Goal: Task Accomplishment & Management: Use online tool/utility

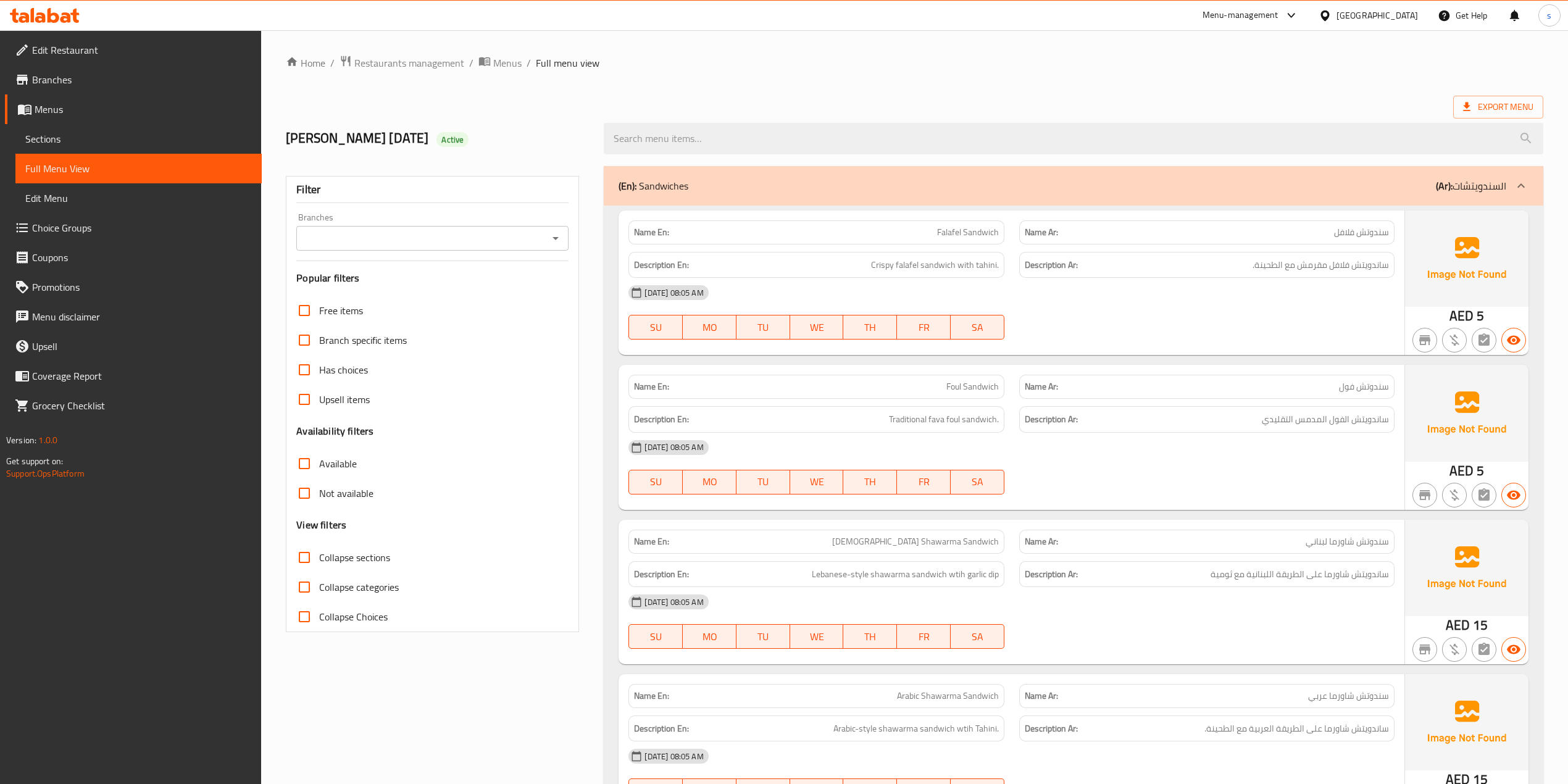
click at [48, 112] on span "Menus" at bounding box center [143, 109] width 217 height 15
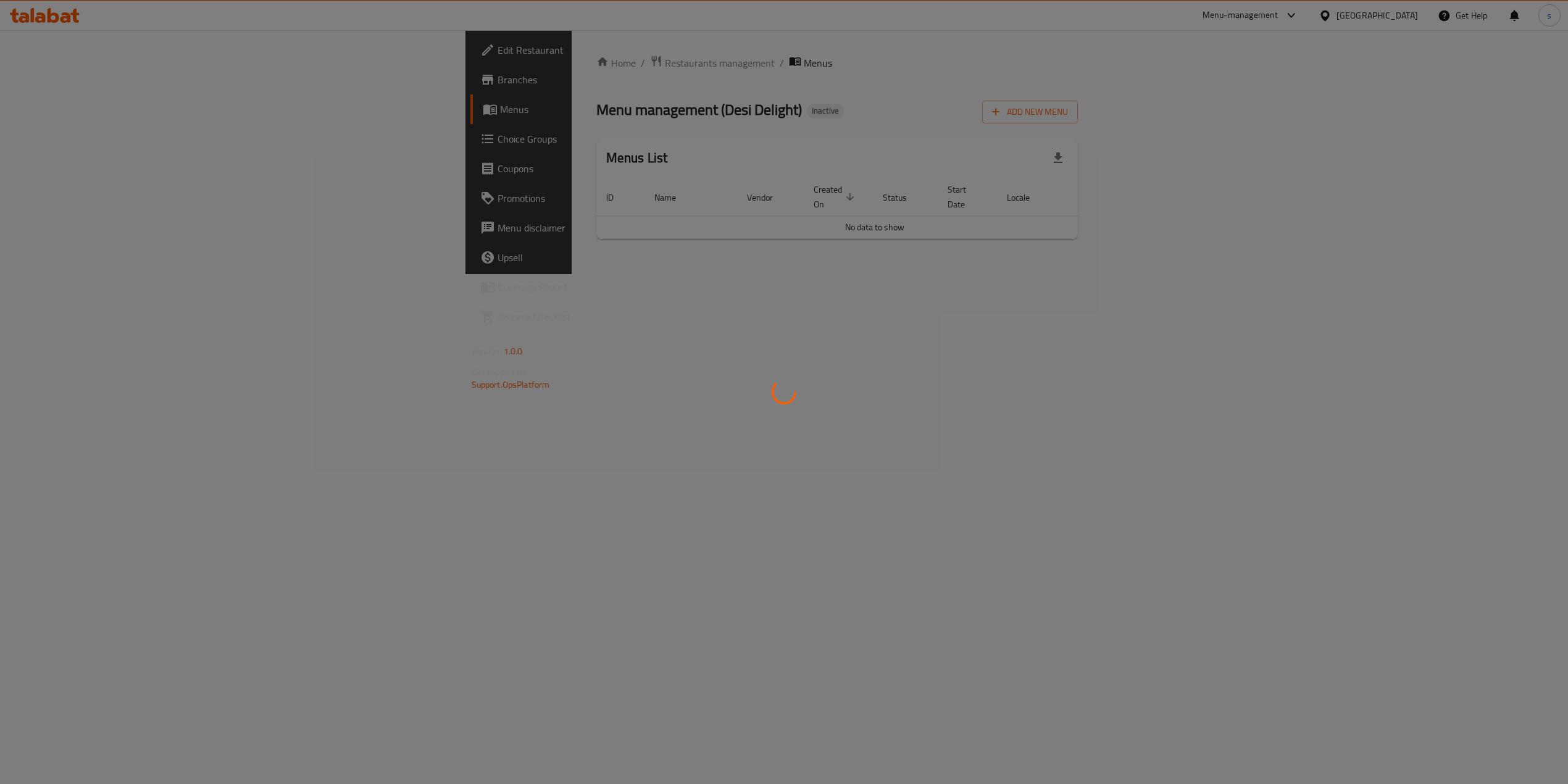
click at [48, 112] on div at bounding box center [784, 392] width 1568 height 784
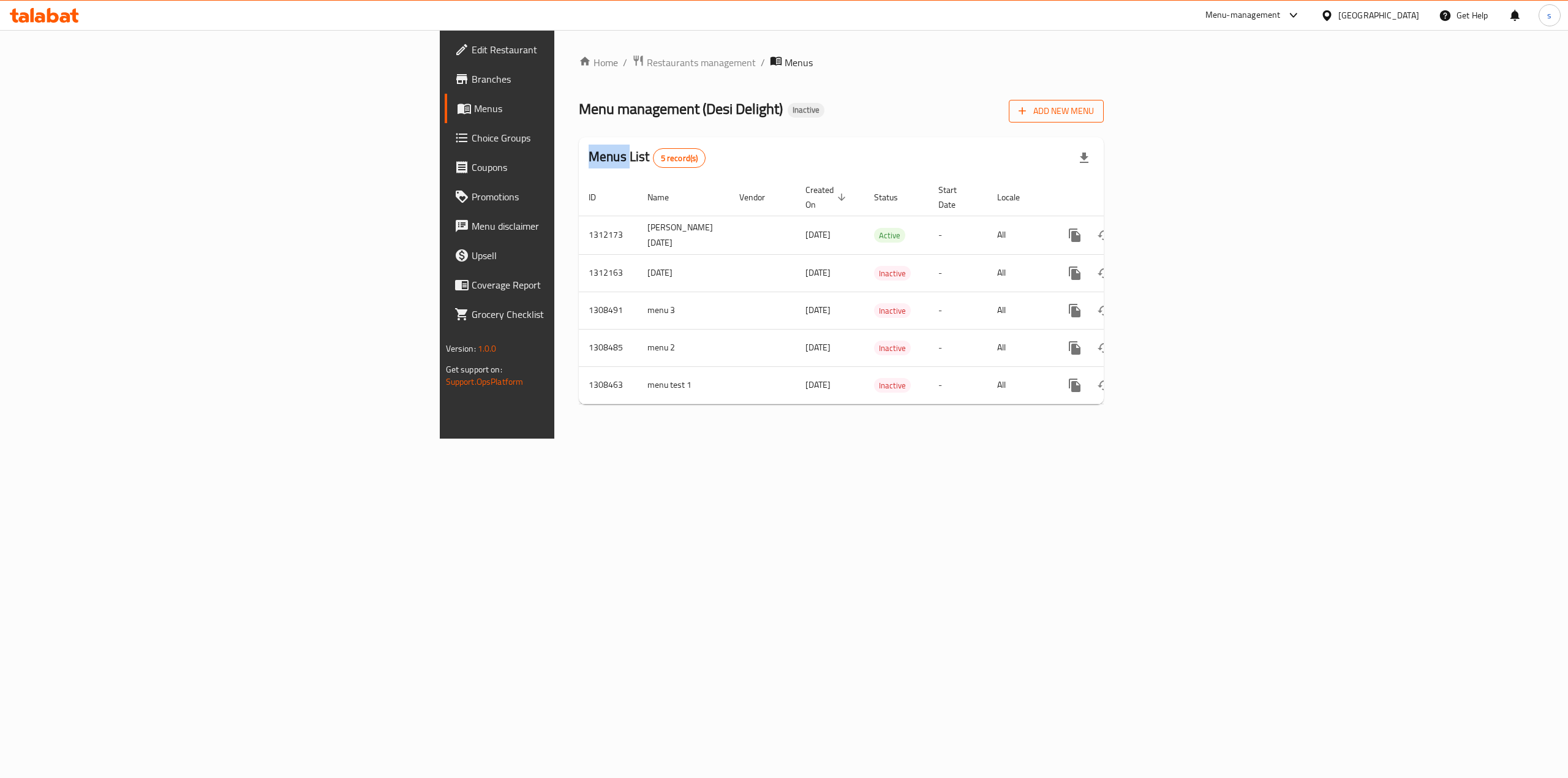
click at [1093, 107] on span "Add New Menu" at bounding box center [1056, 110] width 75 height 16
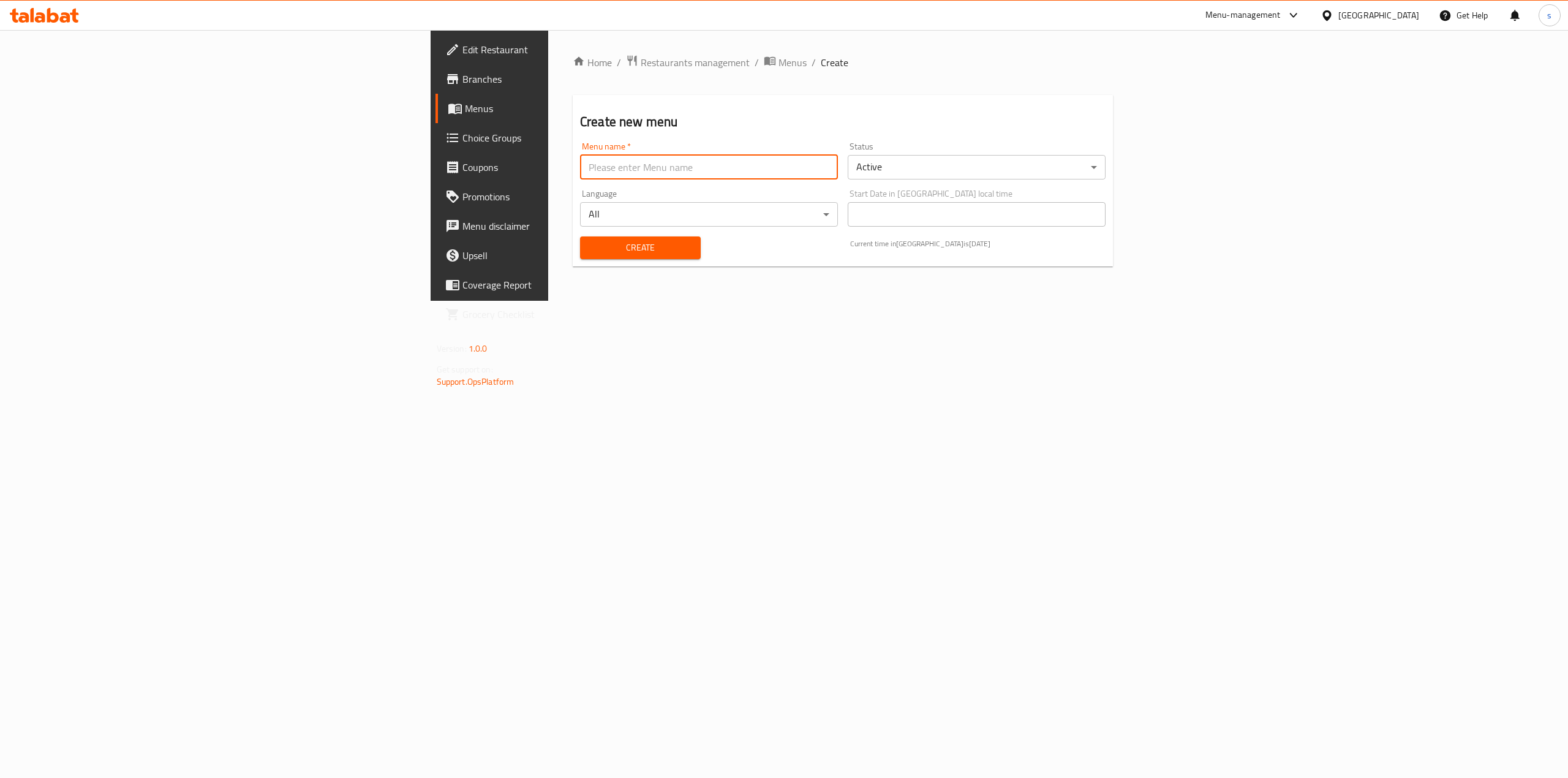
click at [580, 165] on input "text" at bounding box center [709, 167] width 258 height 25
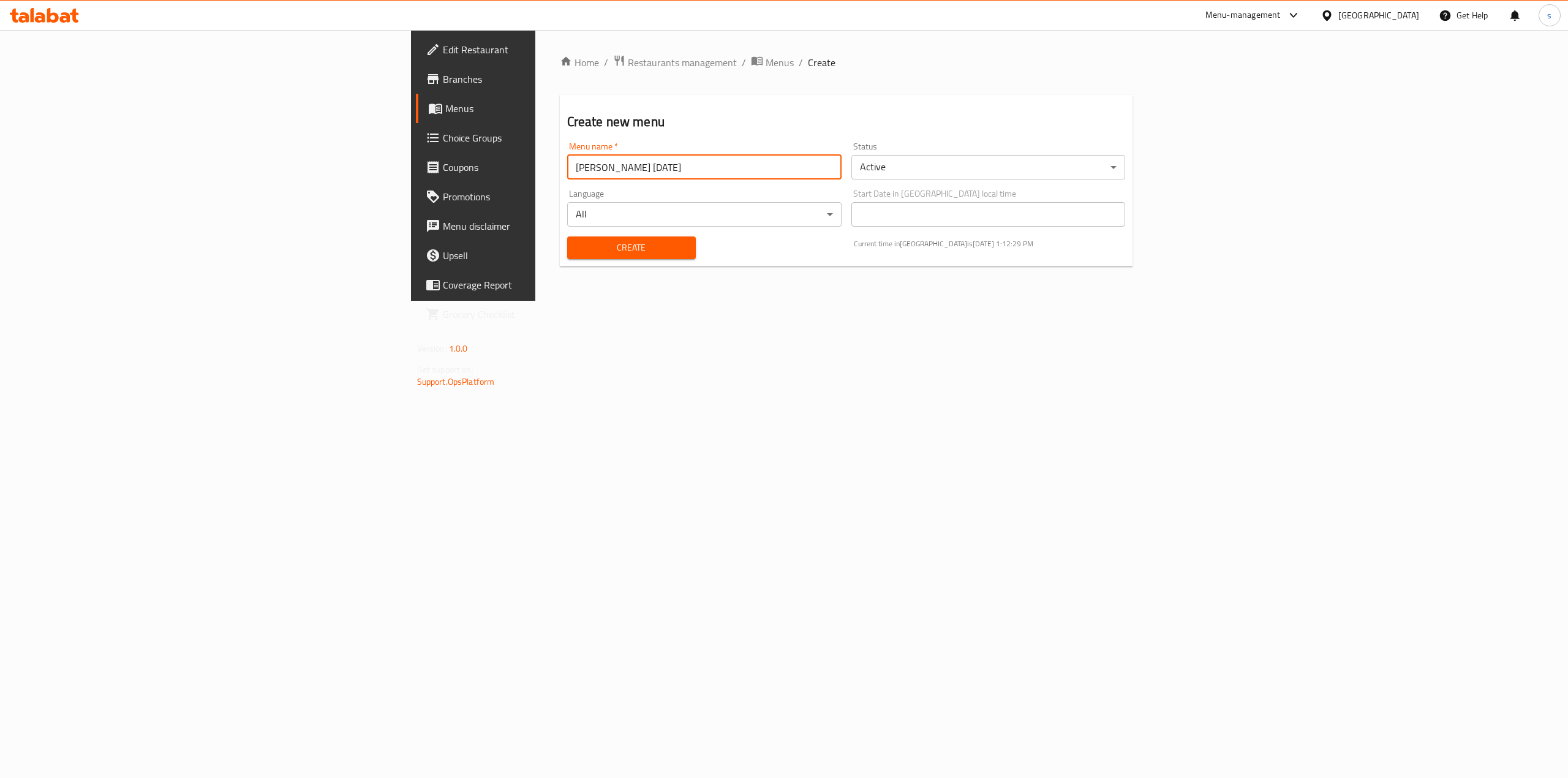
click at [567, 168] on input "[PERSON_NAME] [DATE]" at bounding box center [704, 167] width 274 height 25
click at [567, 166] on input "[PERSON_NAME] [DATE]" at bounding box center [704, 167] width 274 height 25
type input "[PERSON_NAME] [DATE]"
click at [567, 238] on button "Create" at bounding box center [631, 248] width 129 height 23
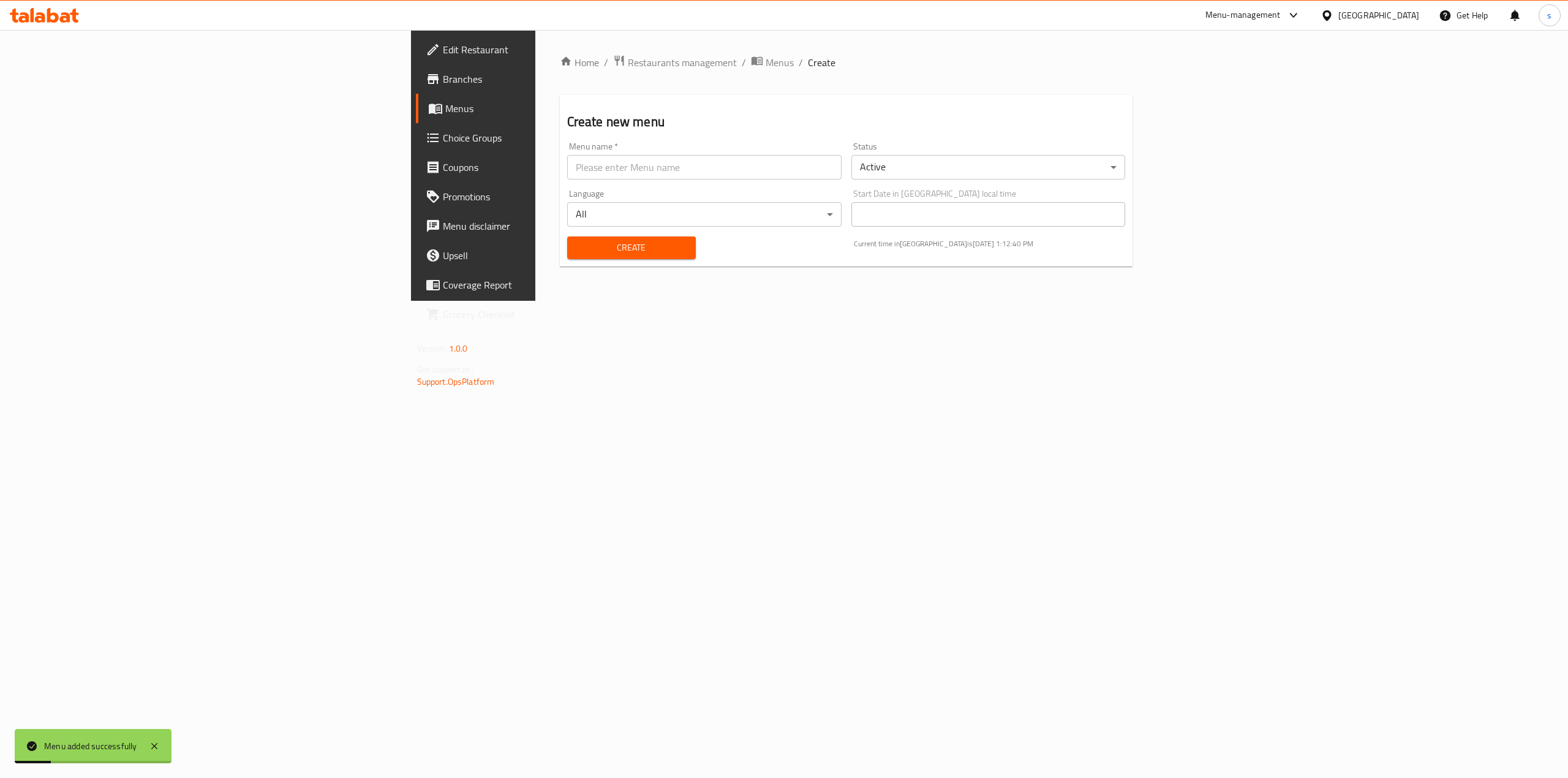
click at [445, 115] on span "Menus" at bounding box center [554, 109] width 218 height 15
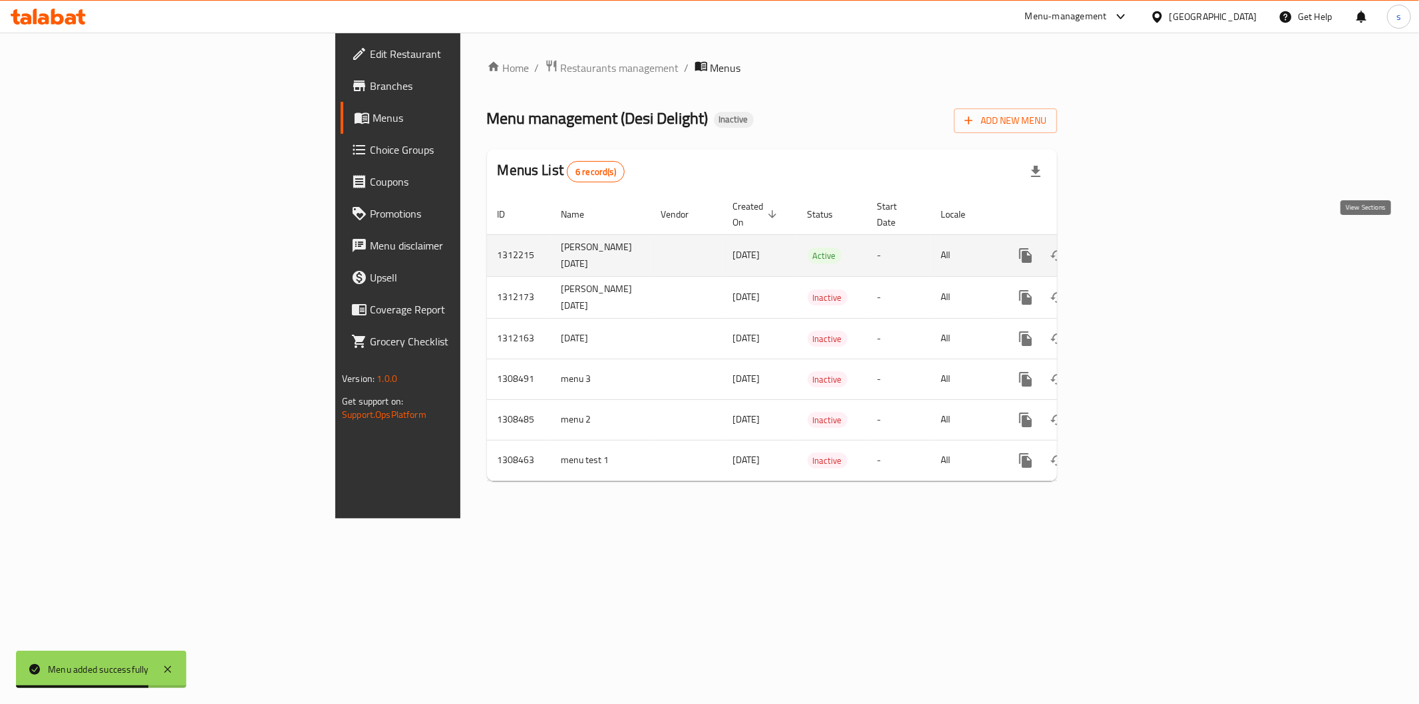
click at [1128, 250] on icon "enhanced table" at bounding box center [1122, 256] width 12 height 12
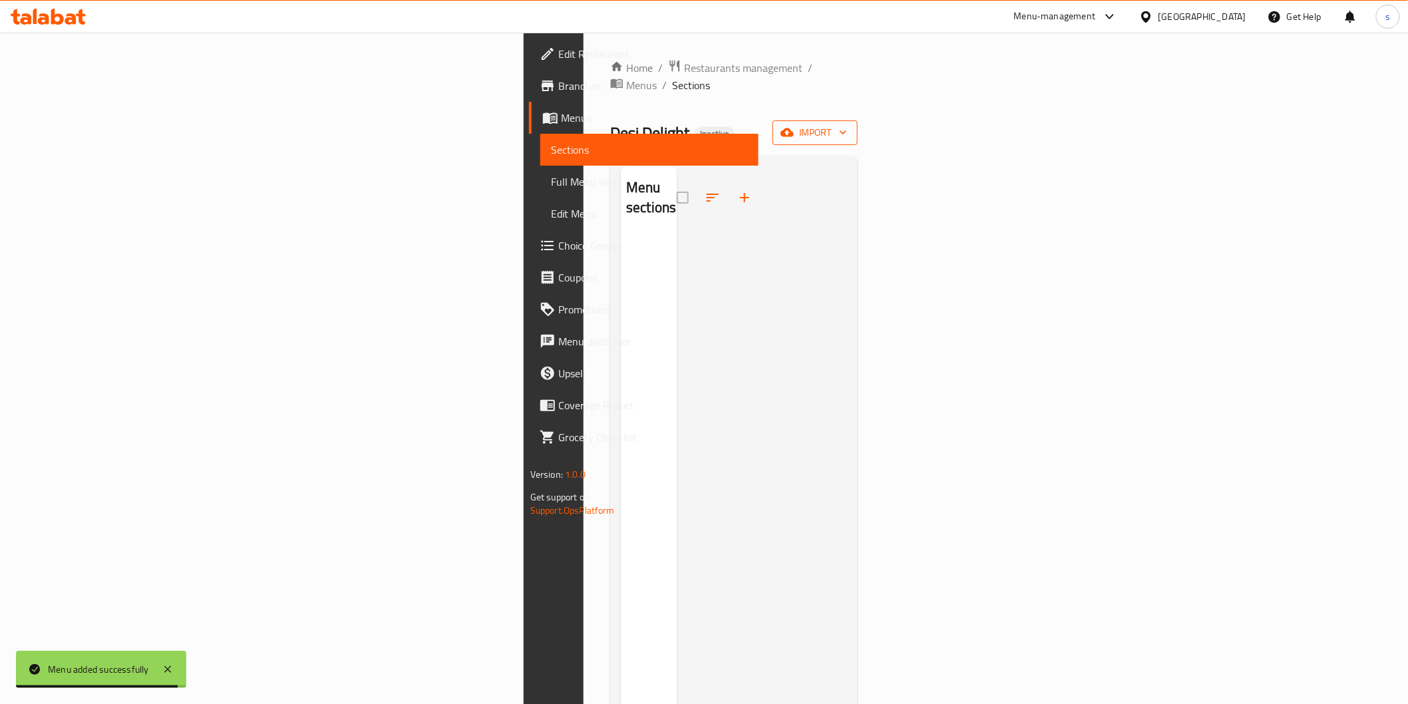
click at [794, 126] on icon "button" at bounding box center [787, 132] width 13 height 13
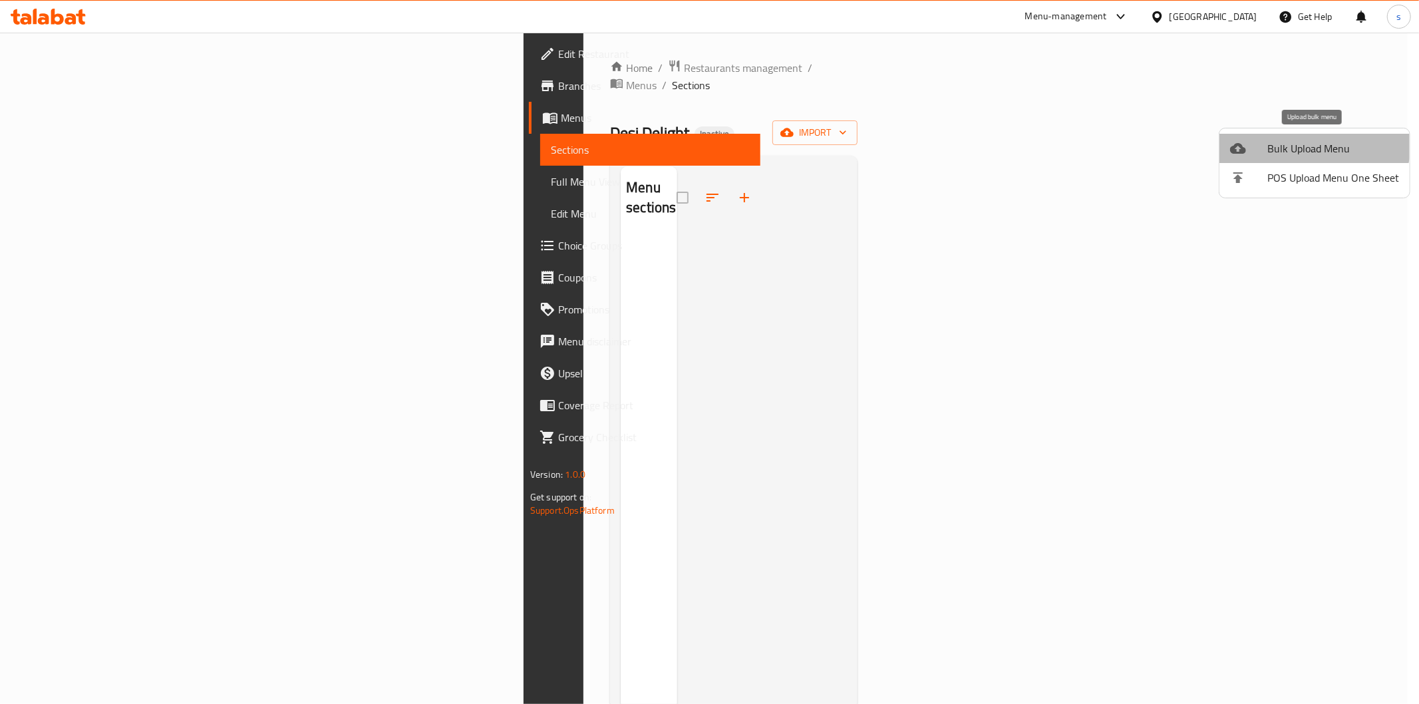
click at [1305, 140] on span "Bulk Upload Menu" at bounding box center [1334, 148] width 132 height 16
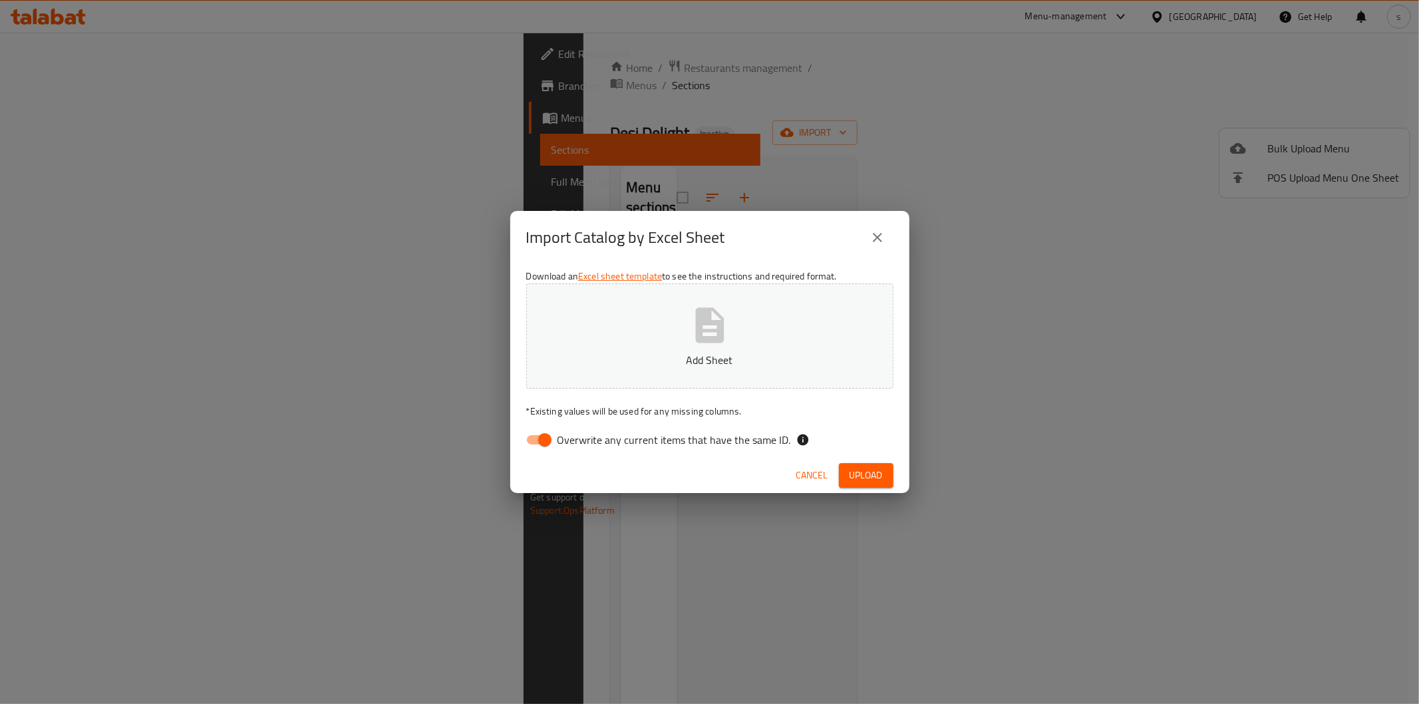
click at [532, 437] on input "Overwrite any current items that have the same ID." at bounding box center [545, 439] width 76 height 25
checkbox input "false"
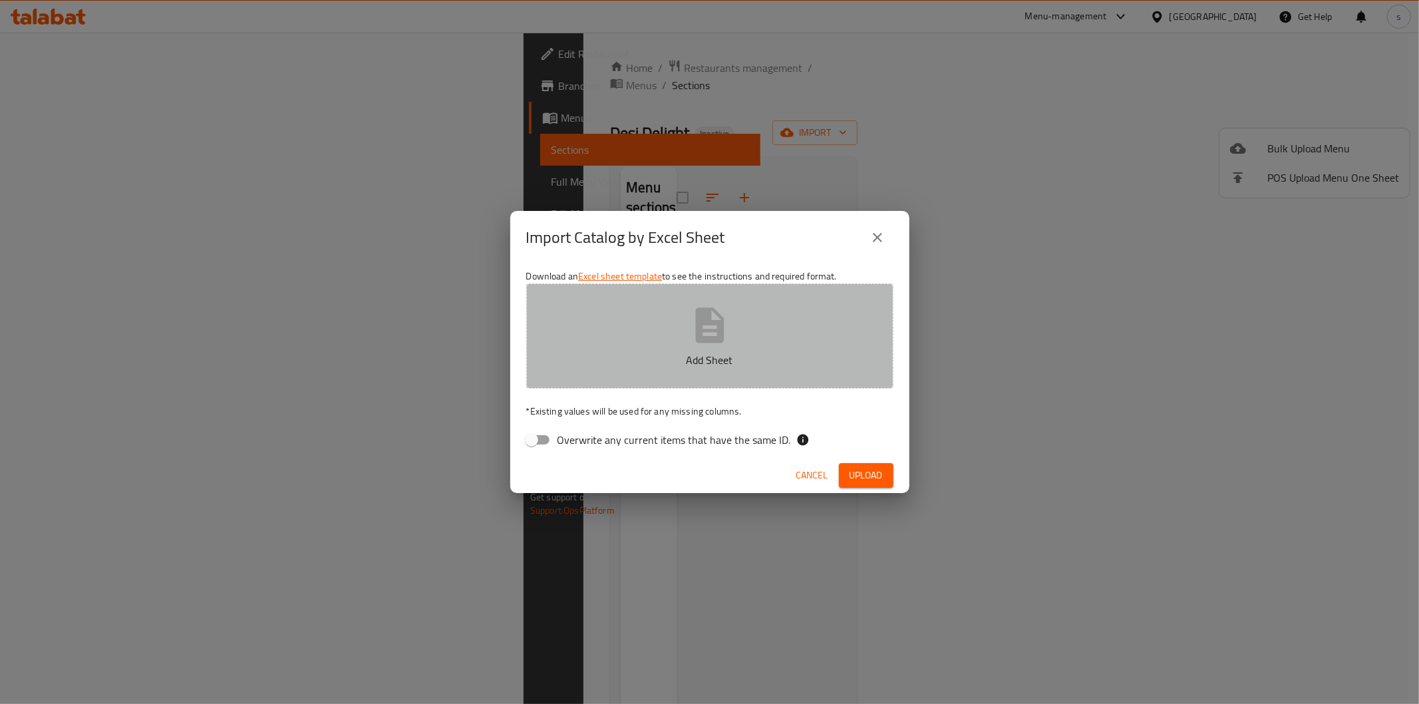
click at [703, 347] on button "Add Sheet" at bounding box center [709, 335] width 367 height 105
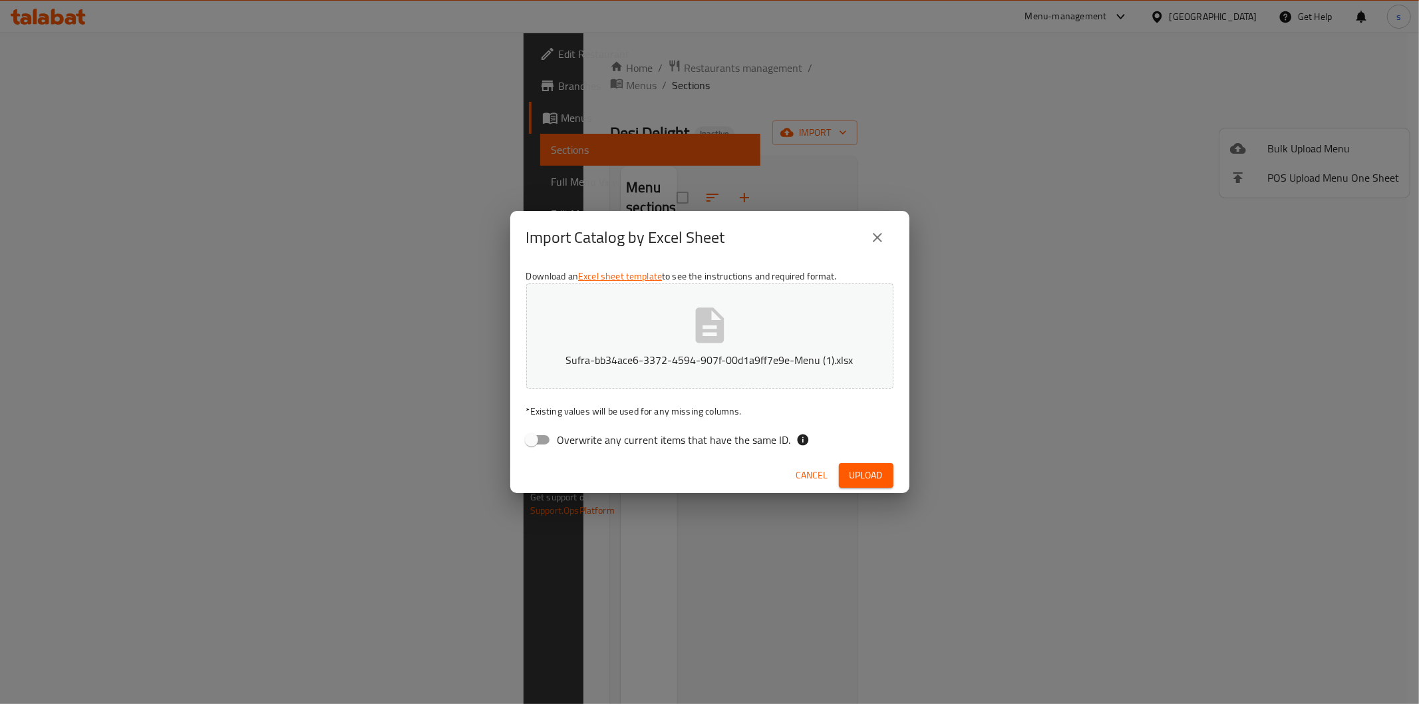
click at [867, 470] on span "Upload" at bounding box center [866, 475] width 33 height 17
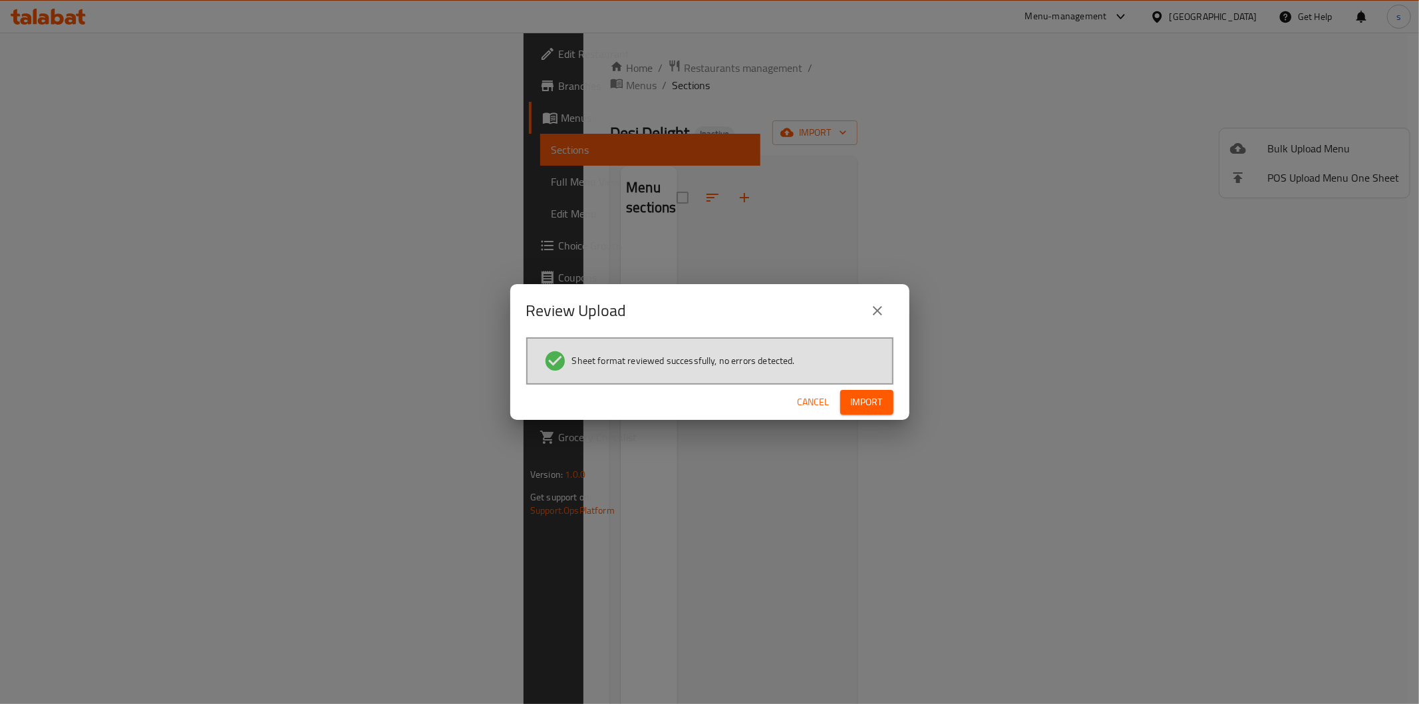
click at [874, 406] on span "Import" at bounding box center [867, 402] width 32 height 17
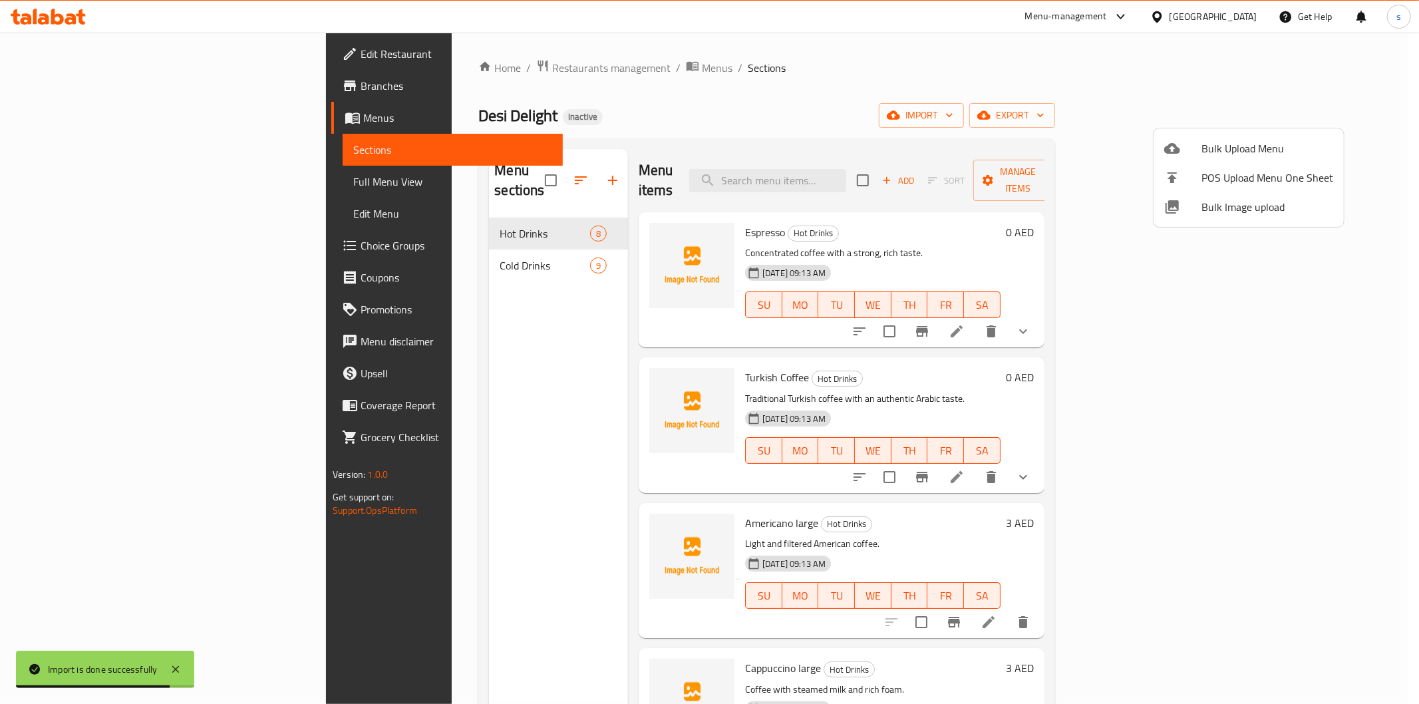
click at [401, 317] on div at bounding box center [709, 352] width 1419 height 704
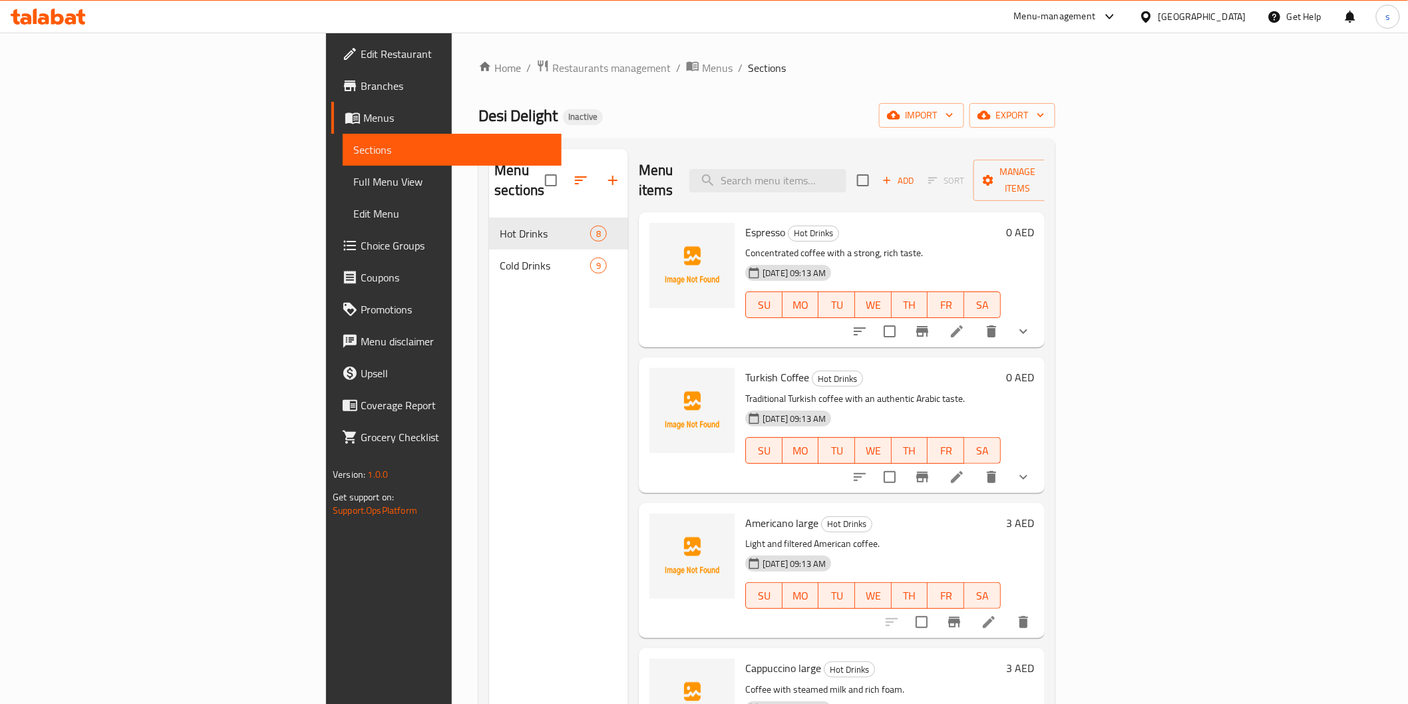
click at [353, 187] on span "Full Menu View" at bounding box center [451, 182] width 197 height 16
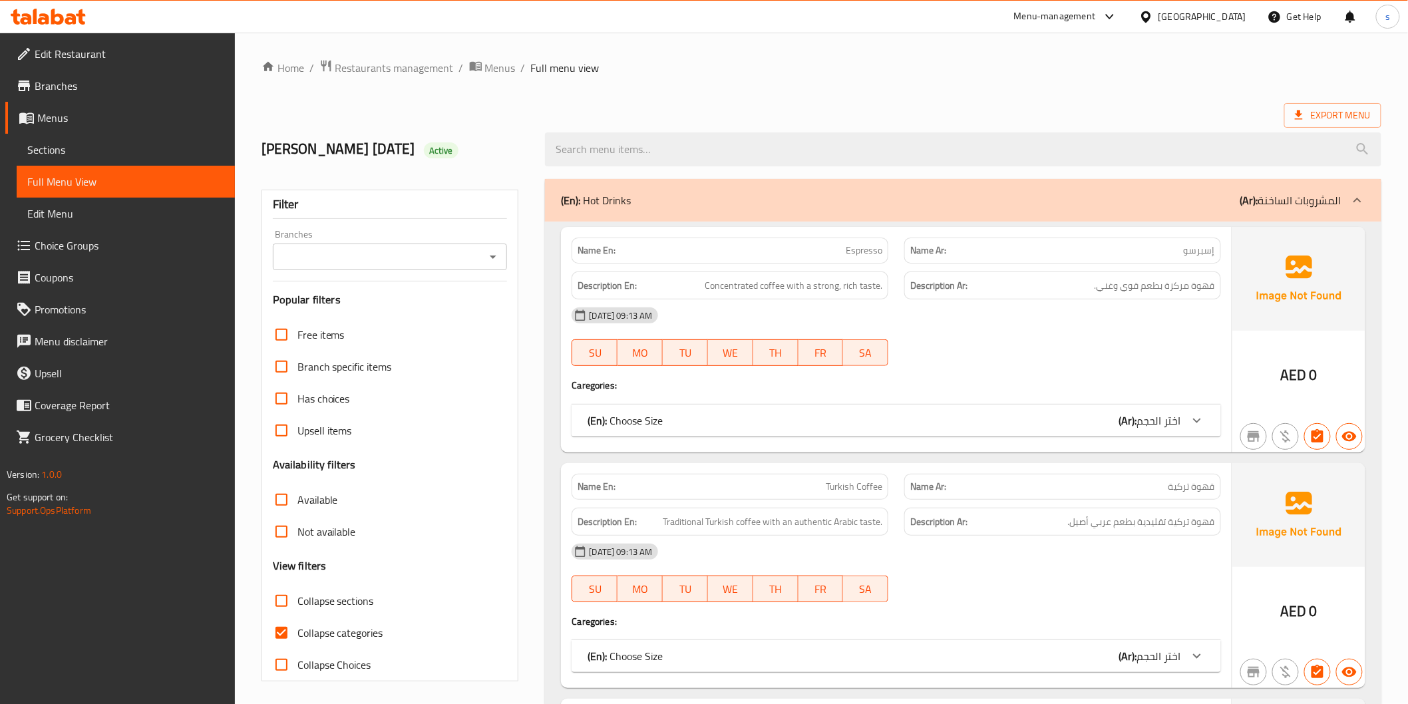
click at [276, 635] on input "Collapse categories" at bounding box center [282, 633] width 32 height 32
checkbox input "false"
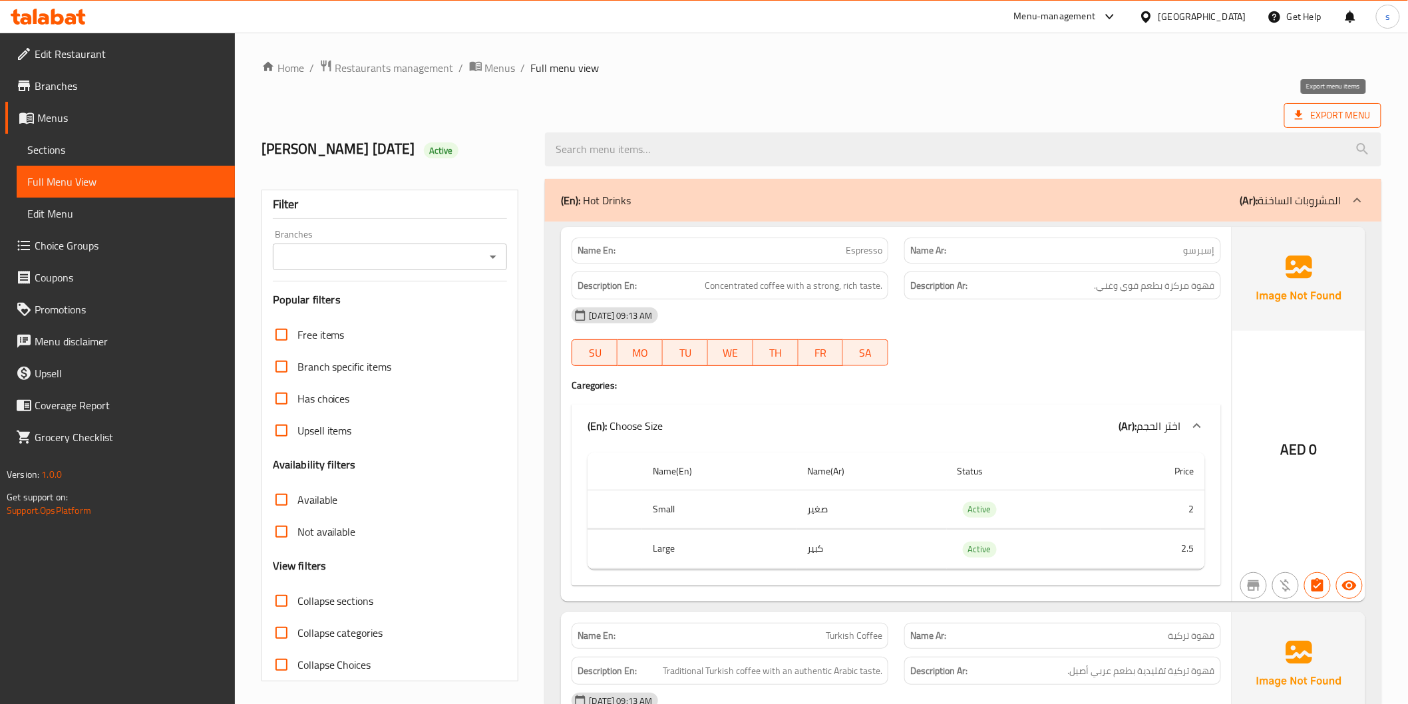
click at [1303, 107] on span "Export Menu" at bounding box center [1333, 115] width 76 height 17
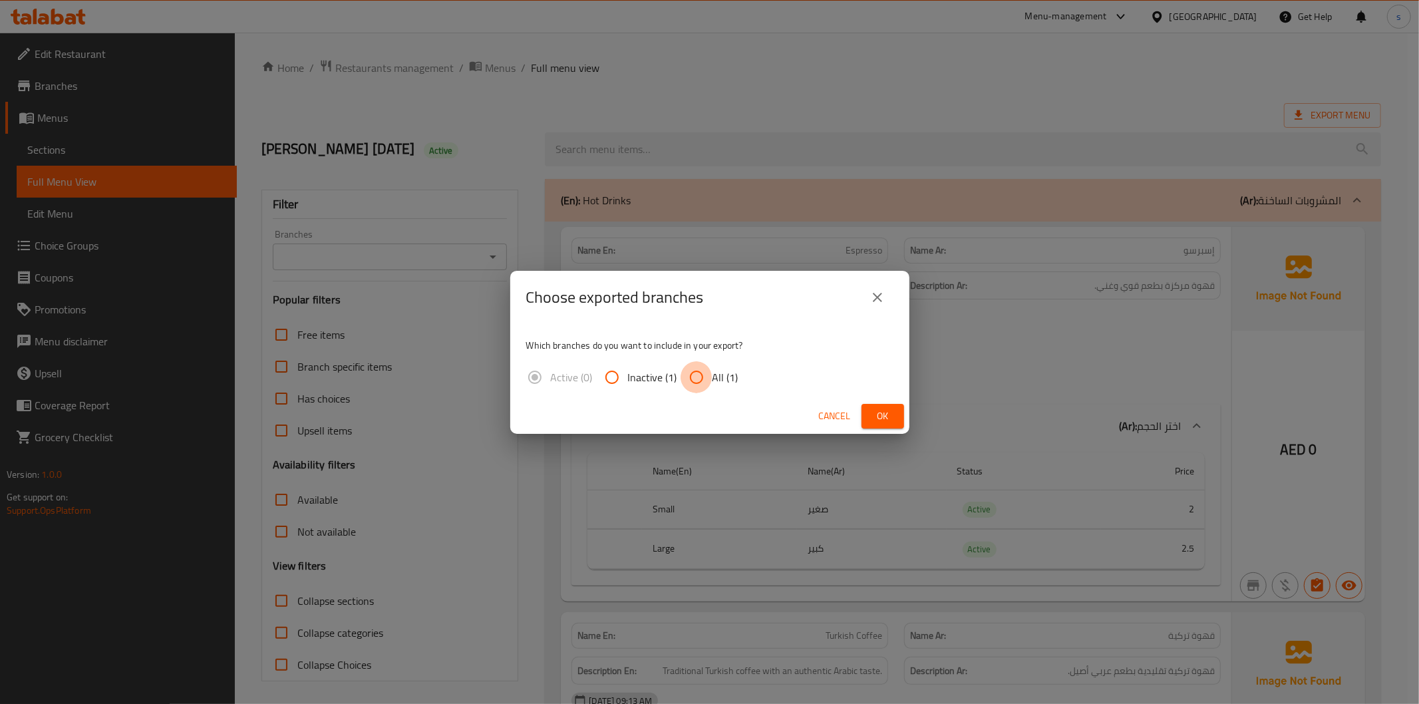
click at [697, 380] on input "All (1)" at bounding box center [697, 377] width 32 height 32
radio input "true"
click at [876, 410] on span "Ok" at bounding box center [882, 416] width 21 height 17
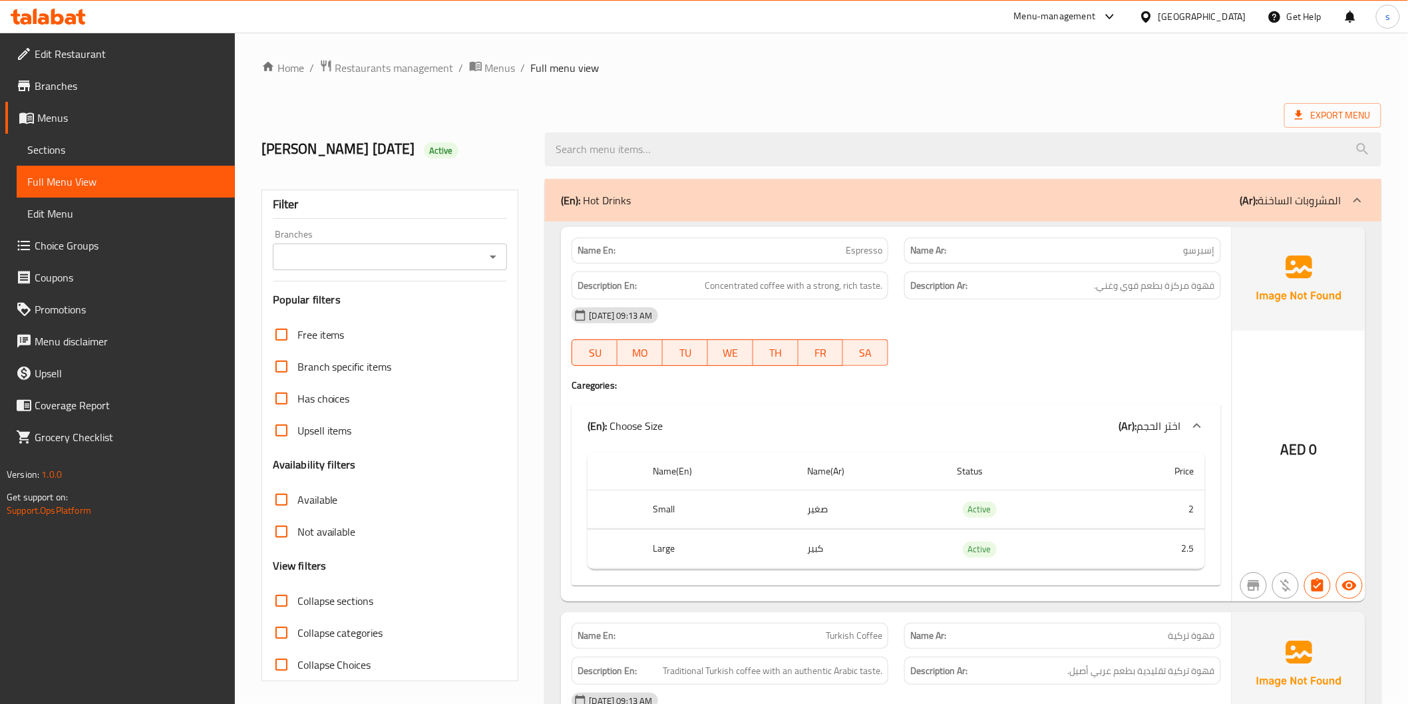
click at [809, 69] on ol "Home / Restaurants management / Menus / Full menu view" at bounding box center [822, 67] width 1120 height 17
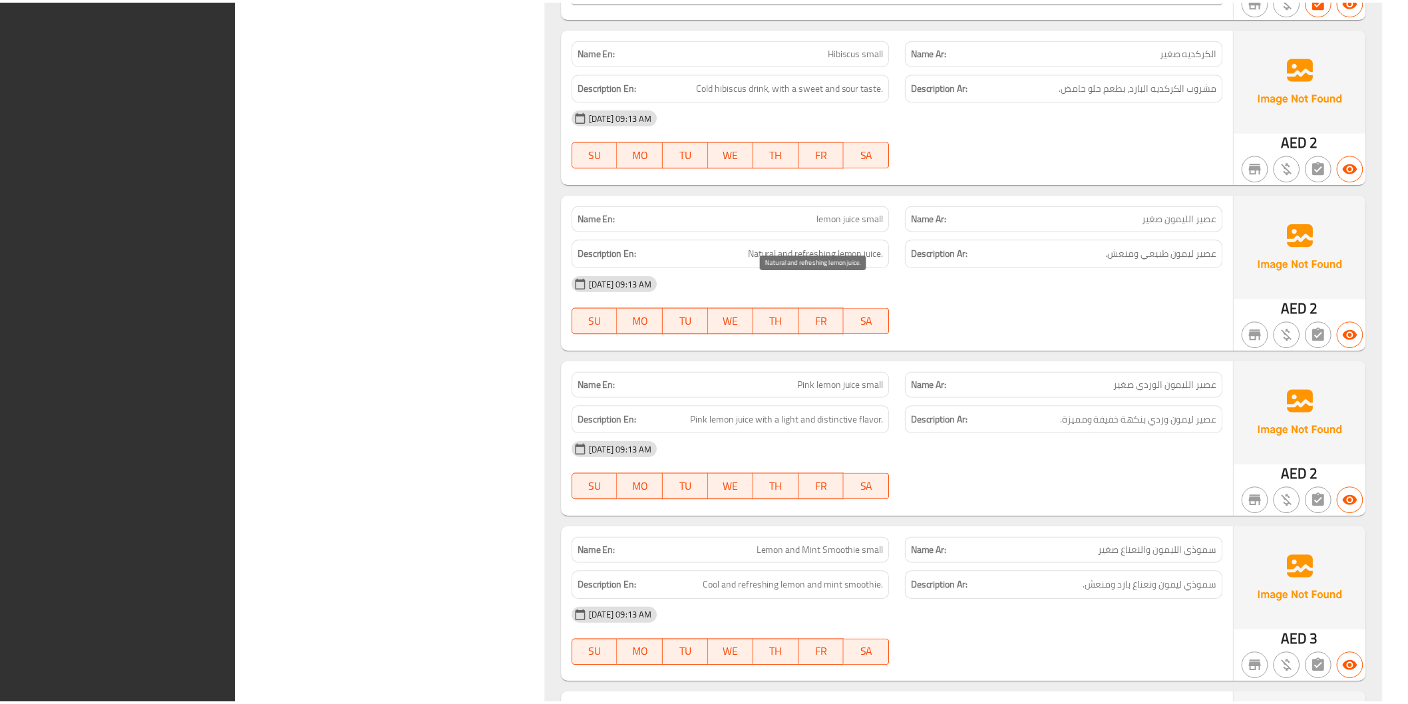
scroll to position [3783, 0]
